Goal: Information Seeking & Learning: Check status

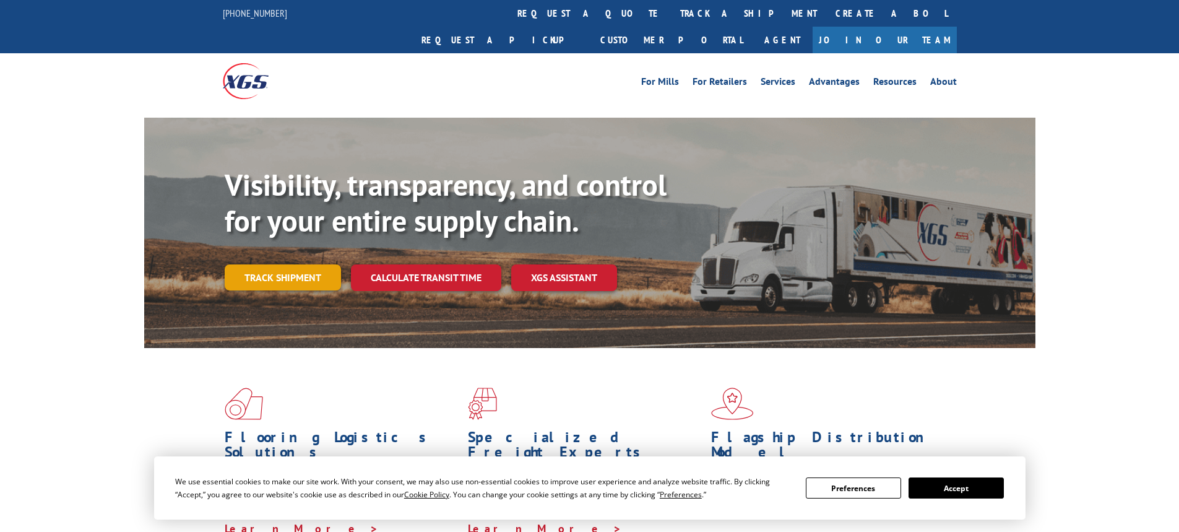
click at [276, 264] on link "Track shipment" at bounding box center [283, 277] width 116 height 26
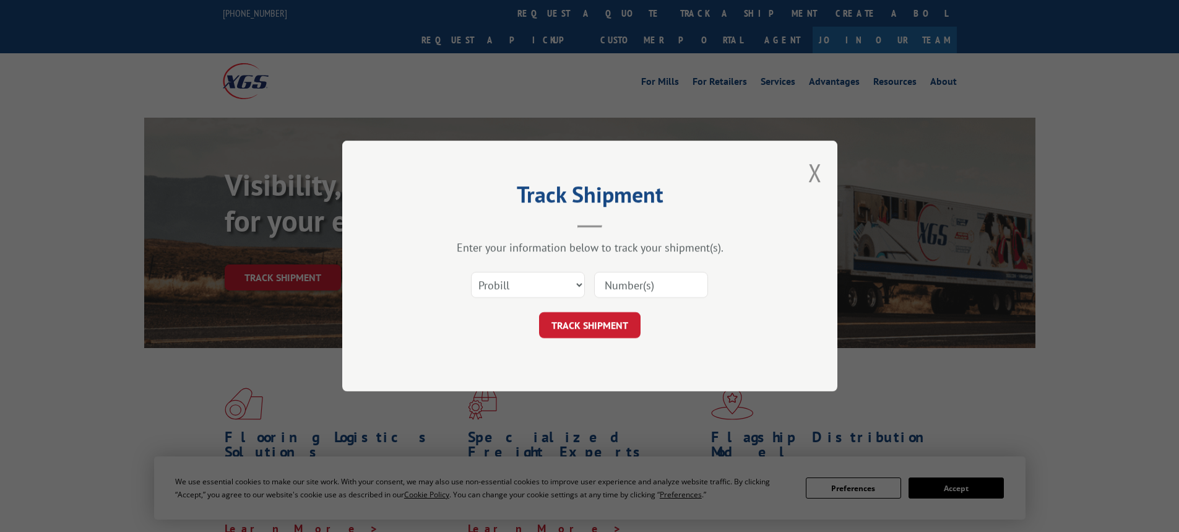
click at [680, 281] on input at bounding box center [651, 285] width 114 height 26
paste input "17596585"
type input "17596585"
click at [609, 326] on button "TRACK SHIPMENT" at bounding box center [590, 325] width 102 height 26
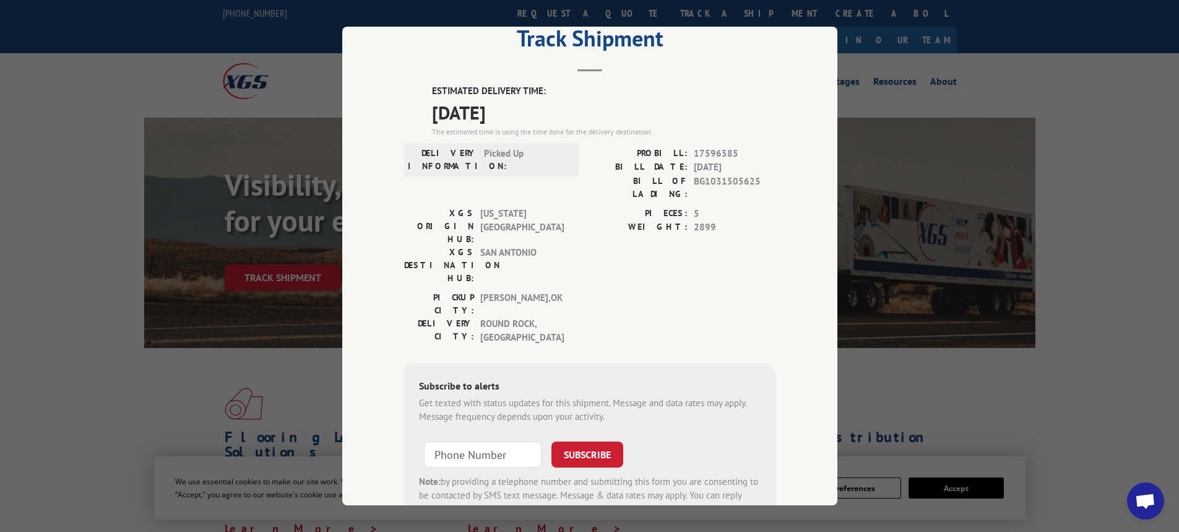
scroll to position [62, 0]
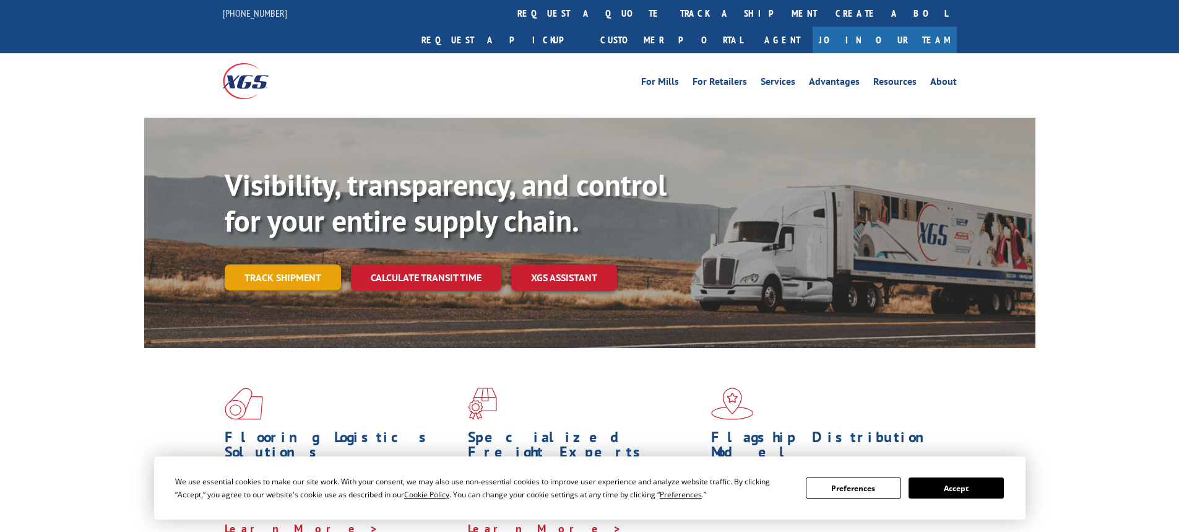
click at [295, 264] on link "Track shipment" at bounding box center [283, 277] width 116 height 26
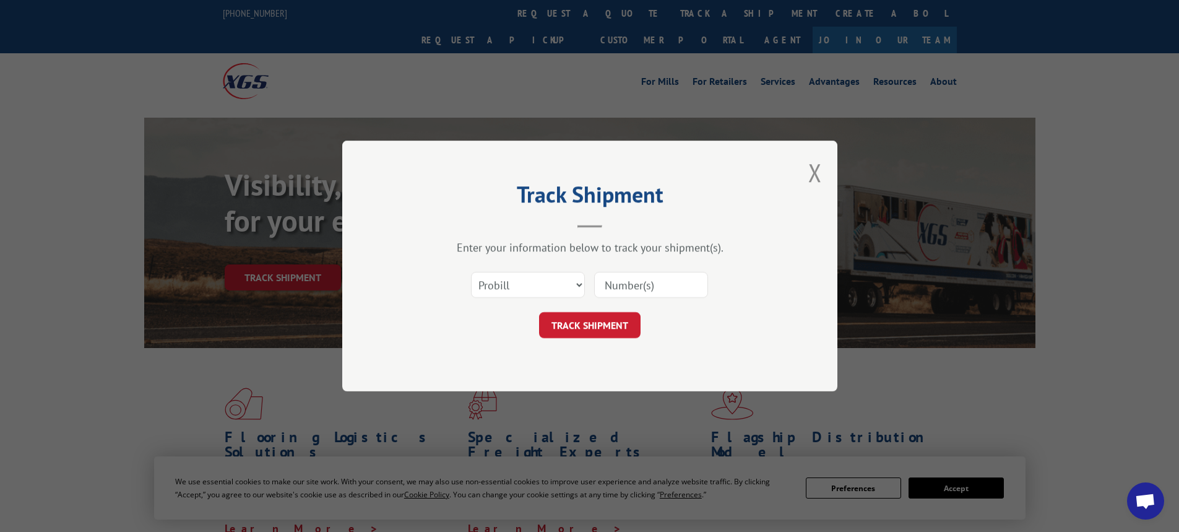
drag, startPoint x: 669, startPoint y: 291, endPoint x: 660, endPoint y: 292, distance: 9.4
click at [669, 291] on input at bounding box center [651, 285] width 114 height 26
paste input "17596580"
type input "17596580"
click at [618, 331] on button "TRACK SHIPMENT" at bounding box center [590, 325] width 102 height 26
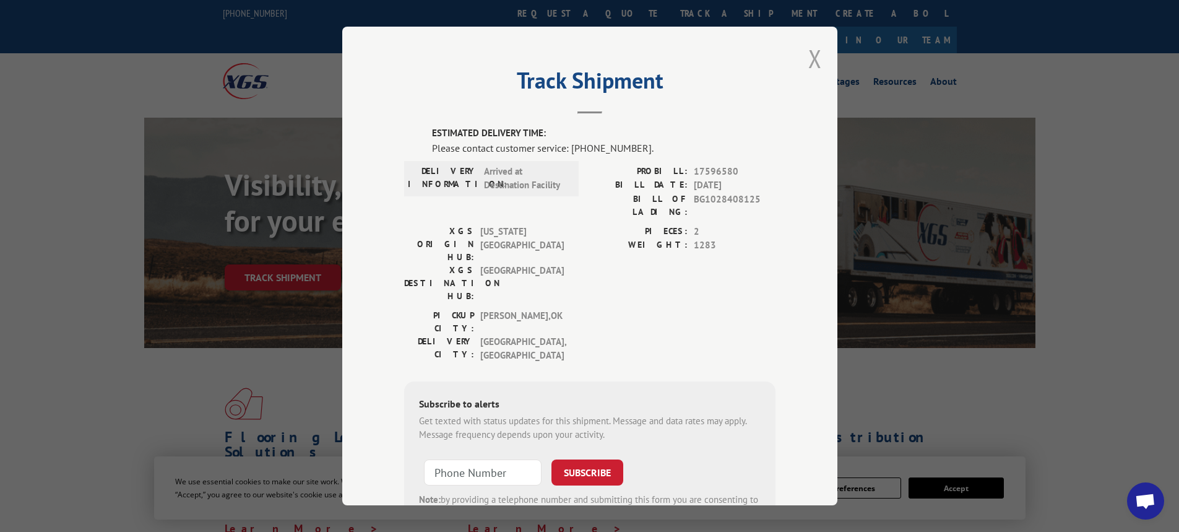
click at [813, 60] on button "Close modal" at bounding box center [815, 58] width 14 height 33
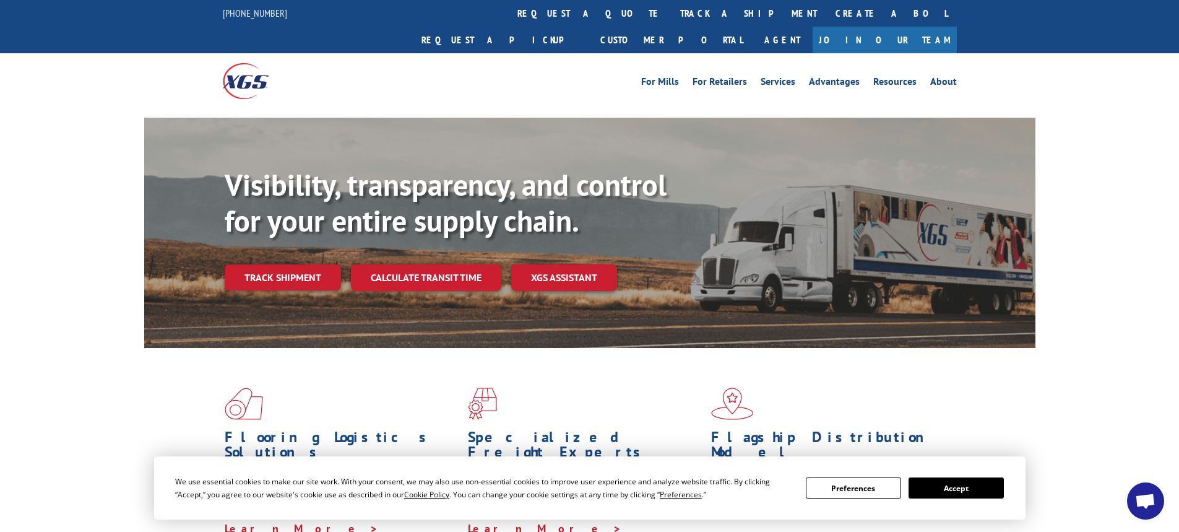
click at [245, 233] on div "Visibility, transparency, and control for your entire supply chain. Track shipm…" at bounding box center [630, 253] width 811 height 173
click at [261, 264] on link "Track shipment" at bounding box center [283, 277] width 116 height 26
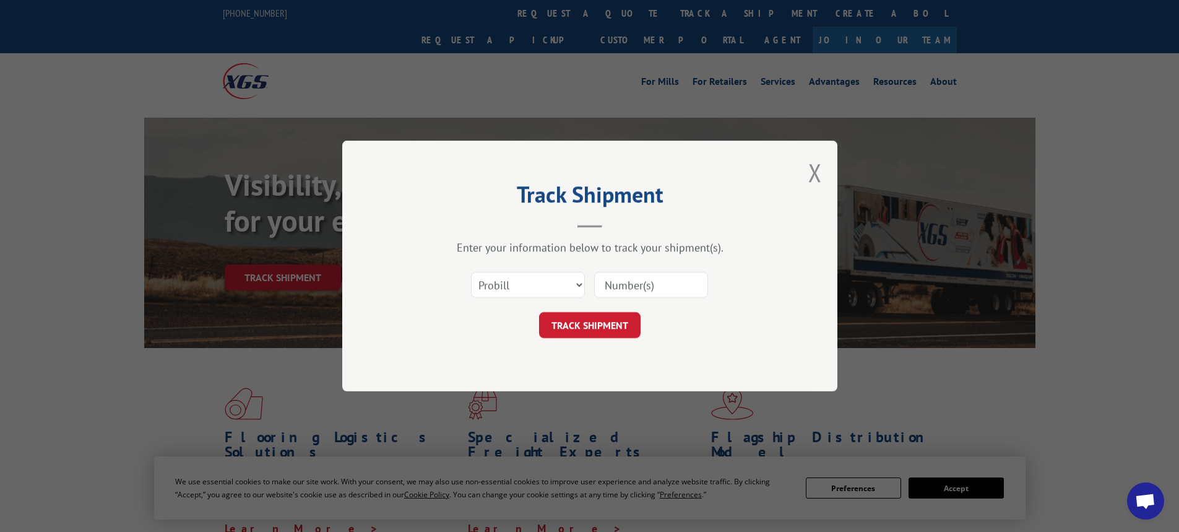
click at [656, 293] on input at bounding box center [651, 285] width 114 height 26
paste input "17596581"
type input "17596581"
click at [608, 315] on button "TRACK SHIPMENT" at bounding box center [590, 325] width 102 height 26
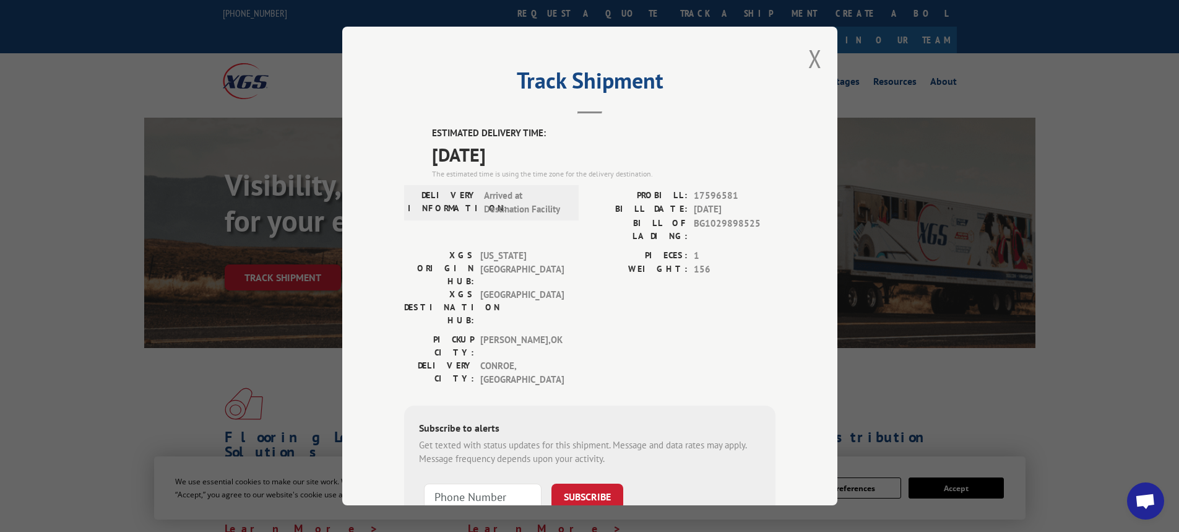
click at [802, 54] on div "Track Shipment ESTIMATED DELIVERY TIME: 10/15/2025 The estimated time is using …" at bounding box center [589, 266] width 495 height 478
drag, startPoint x: 802, startPoint y: 58, endPoint x: 811, endPoint y: 63, distance: 10.8
click at [805, 61] on div "Track Shipment ESTIMATED DELIVERY TIME: 10/15/2025 The estimated time is using …" at bounding box center [589, 266] width 495 height 478
click at [811, 63] on button "Close modal" at bounding box center [815, 58] width 14 height 33
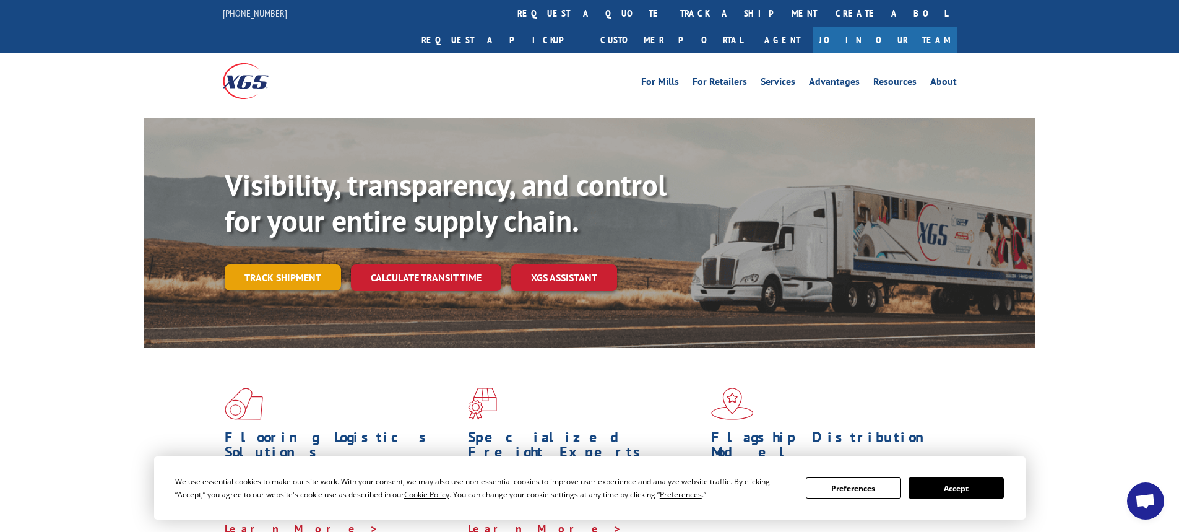
click at [300, 264] on link "Track shipment" at bounding box center [283, 277] width 116 height 26
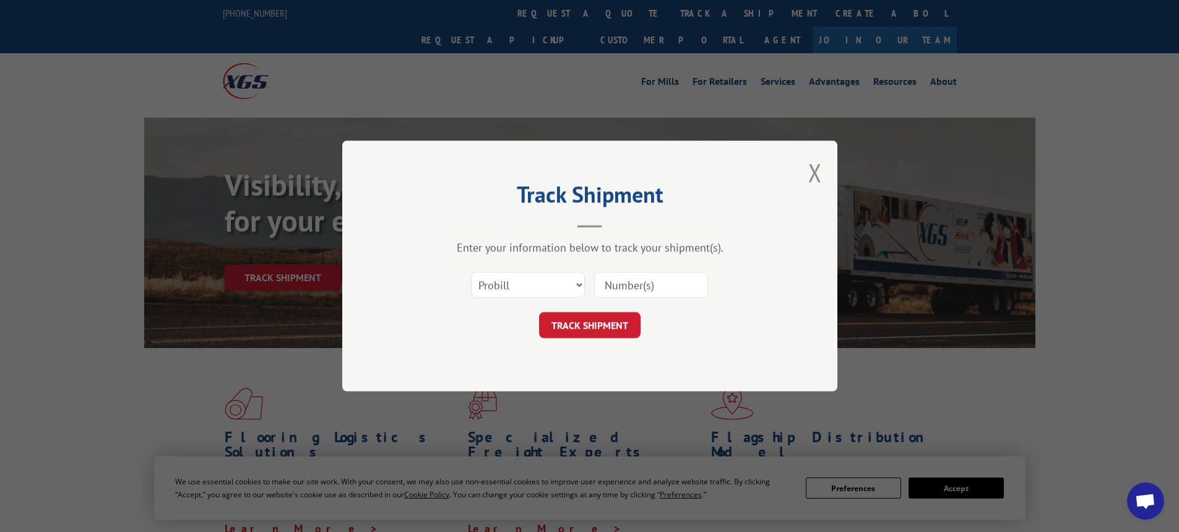
click at [639, 288] on input at bounding box center [651, 285] width 114 height 26
paste input "17596582"
type input "17596582"
click at [586, 327] on button "TRACK SHIPMENT" at bounding box center [590, 325] width 102 height 26
